Goal: Communication & Community: Connect with others

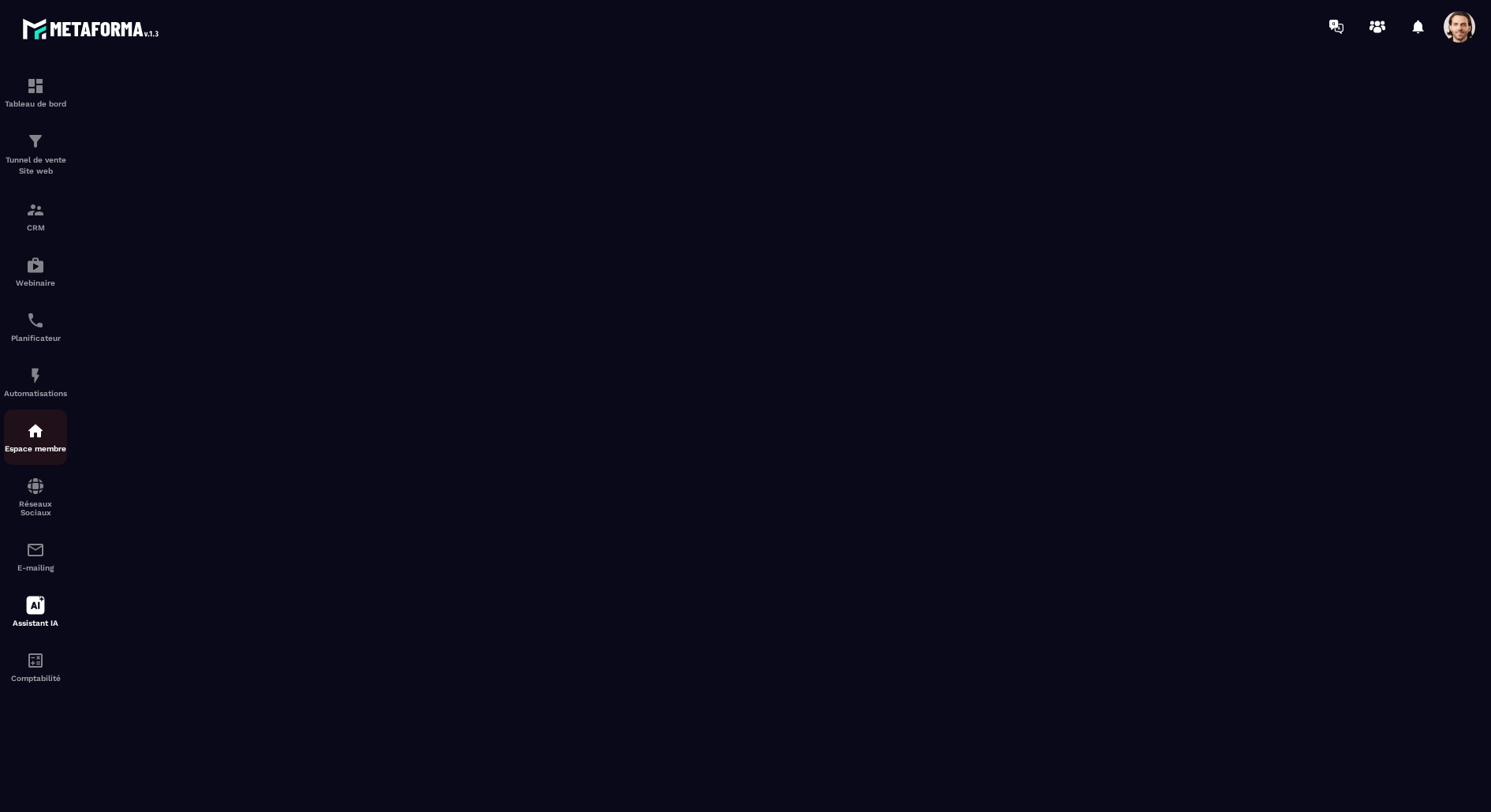
click at [45, 436] on div "Espace membre" at bounding box center [35, 436] width 63 height 31
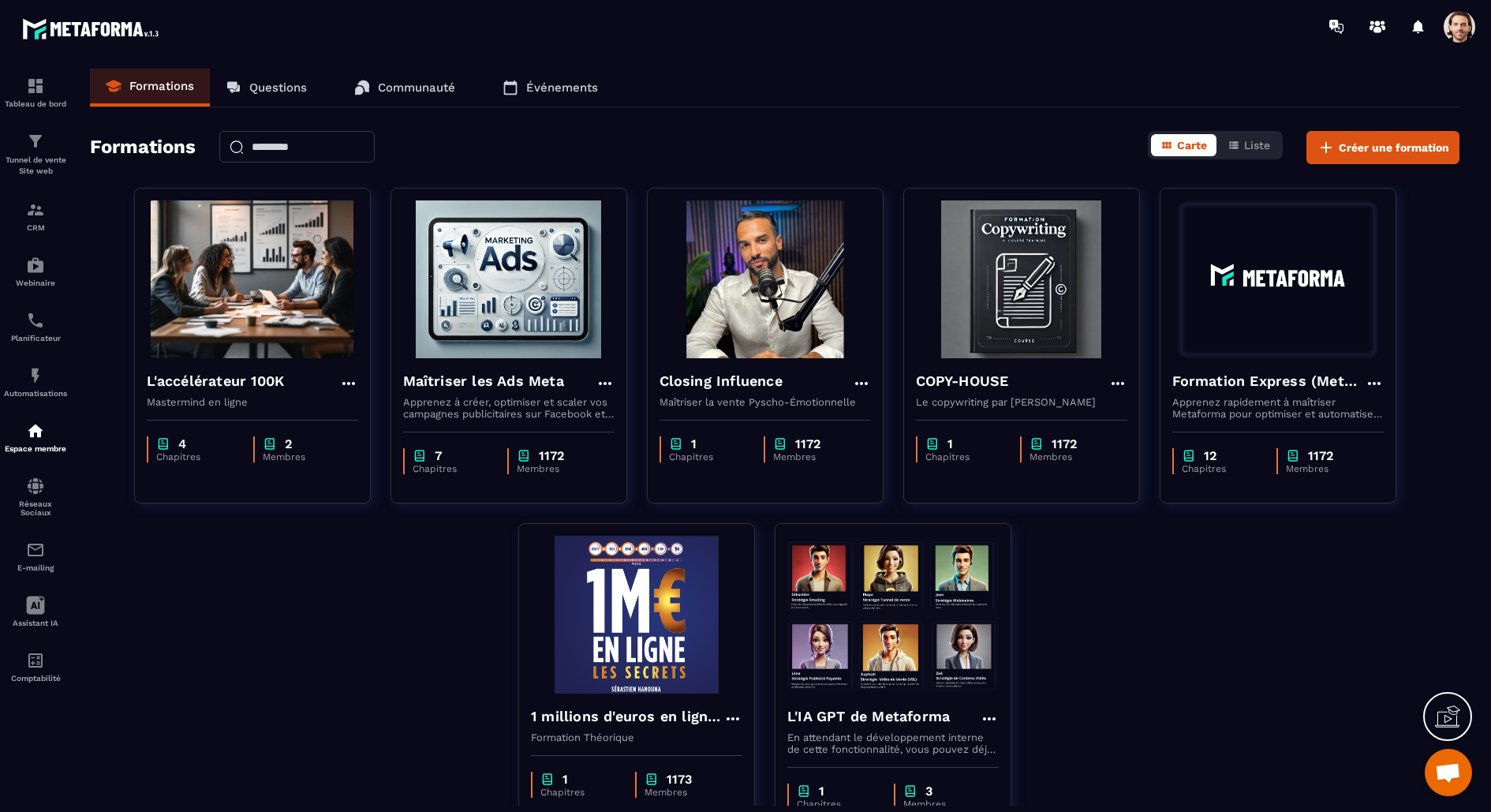
click at [411, 86] on p "Communauté" at bounding box center [416, 87] width 77 height 14
